Goal: Information Seeking & Learning: Check status

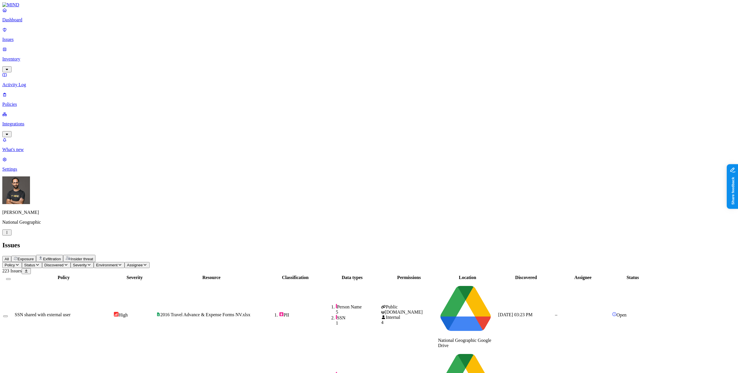
click at [35, 172] on nav "Dashboard Issues Inventory Activity Log Policies Integrations What's new 1 Sett…" at bounding box center [368, 89] width 733 height 164
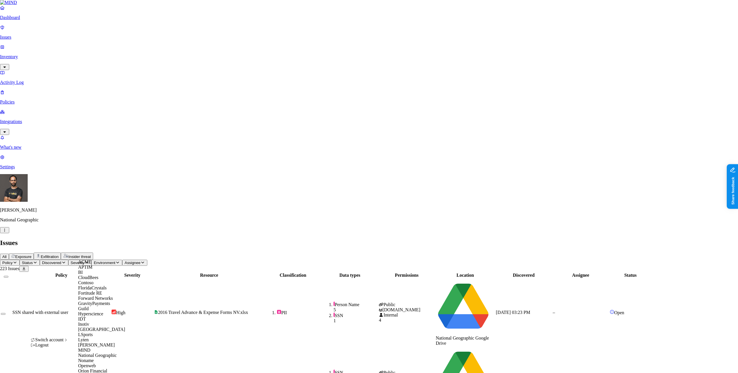
scroll to position [24, 0]
click at [96, 311] on div "Guild" at bounding box center [106, 308] width 56 height 5
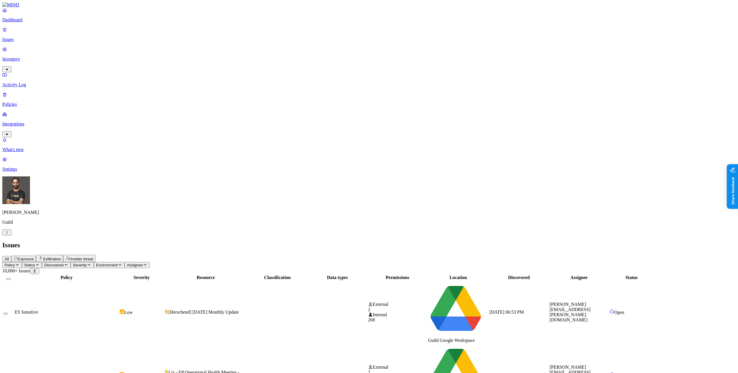
click at [61, 257] on span "Exfiltration" at bounding box center [52, 259] width 18 height 4
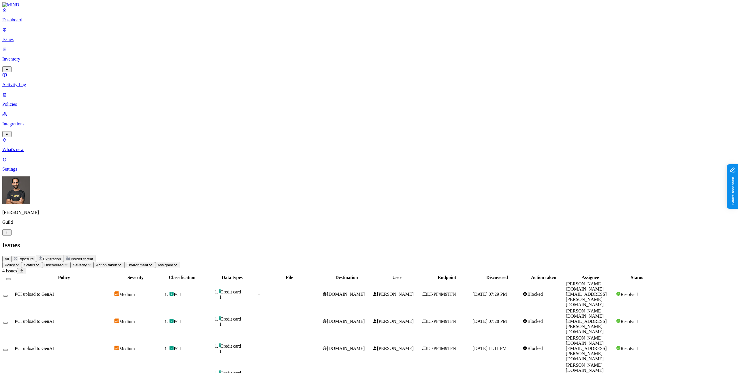
click at [34, 257] on span "Exposure" at bounding box center [26, 259] width 16 height 4
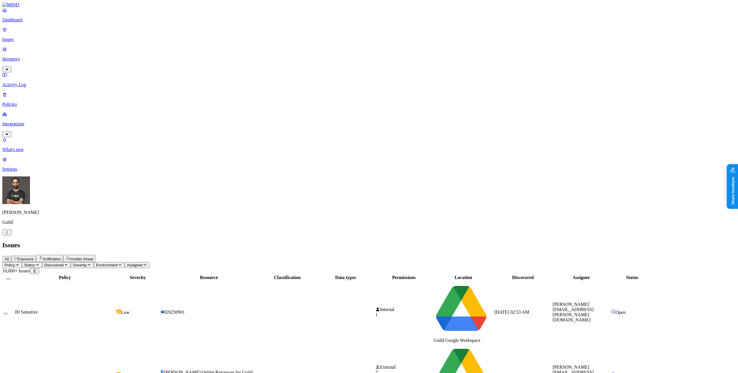
click at [460, 241] on div "Issues" at bounding box center [368, 245] width 733 height 8
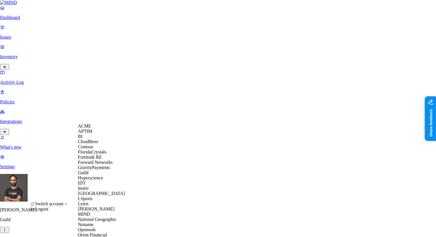
scroll to position [244, 0]
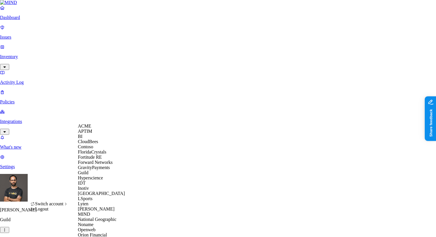
scroll to position [217, 0]
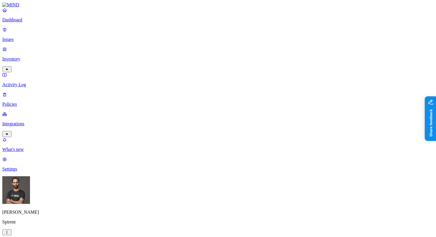
click at [59, 130] on nav "Dashboard Issues Inventory Activity Log Policies Integrations What's new 1 Sett…" at bounding box center [217, 89] width 431 height 164
click at [31, 37] on p "Issues" at bounding box center [217, 39] width 431 height 5
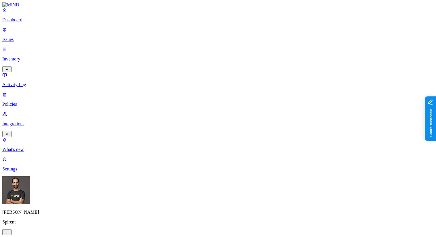
click at [112, 56] on span "Open" at bounding box center [110, 58] width 10 height 5
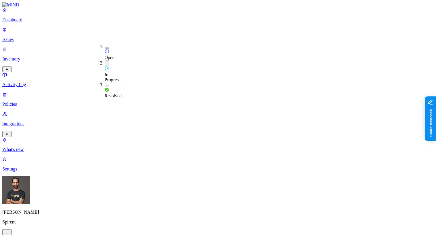
click at [105, 60] on div "In Progress" at bounding box center [105, 71] width 0 height 22
